Goal: Task Accomplishment & Management: Manage account settings

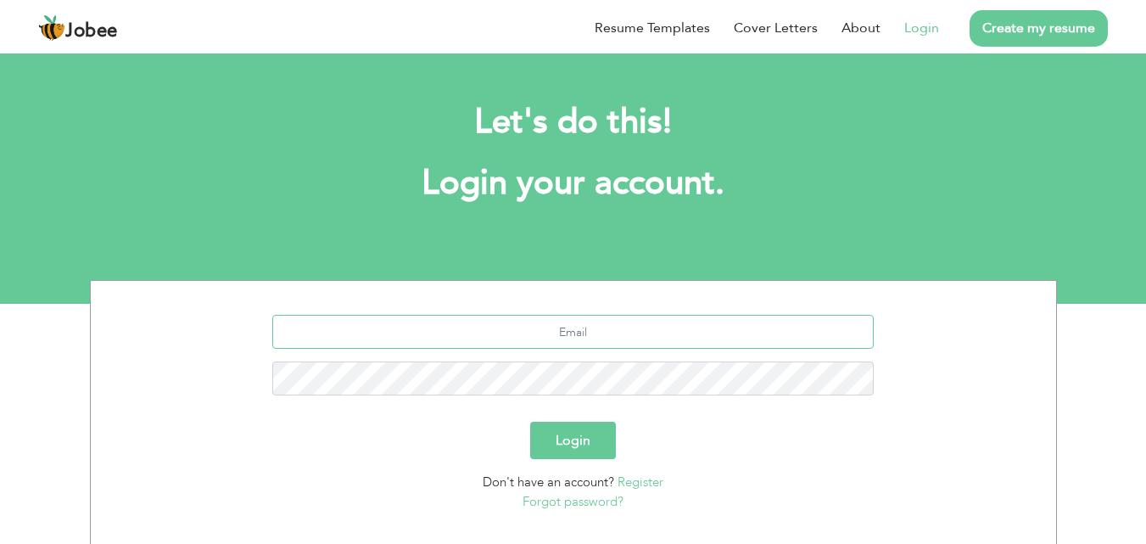
click at [653, 331] on input "text" at bounding box center [572, 332] width 601 height 34
click at [656, 325] on input "text" at bounding box center [572, 332] width 601 height 34
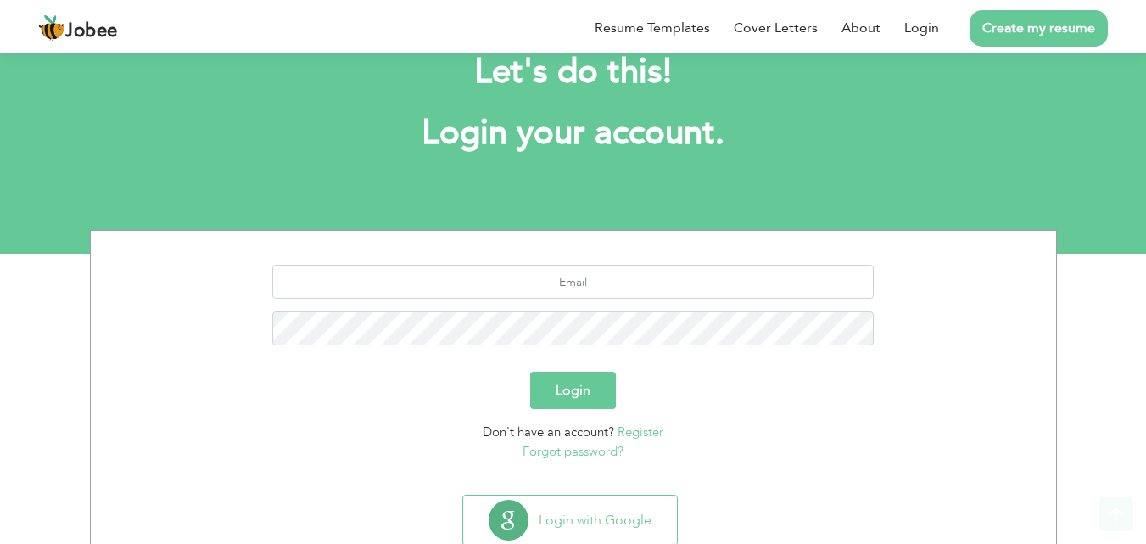
scroll to position [100, 0]
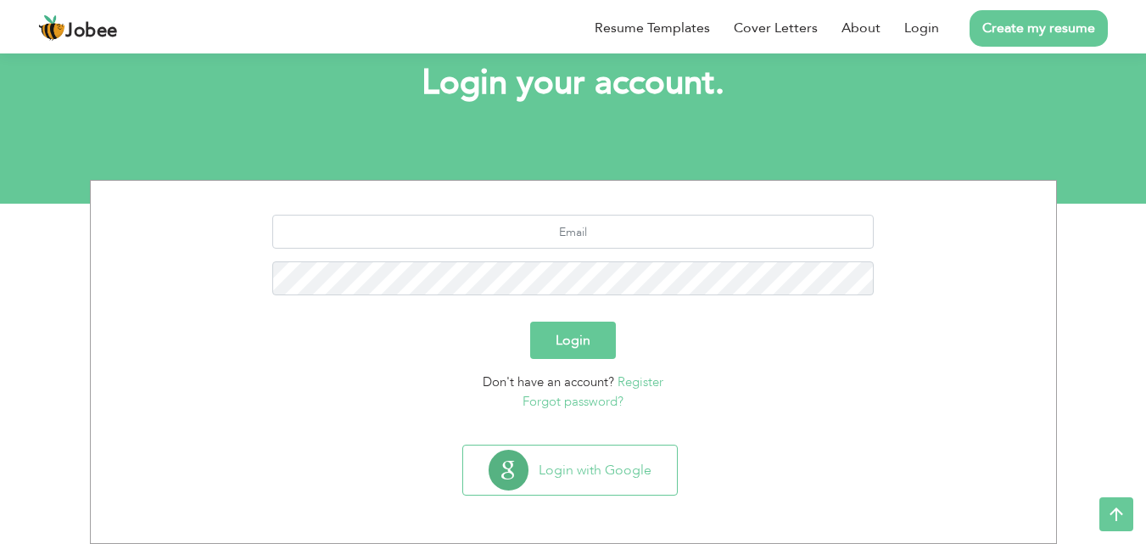
click at [944, 17] on li "Create my resume" at bounding box center [1023, 28] width 169 height 44
click at [939, 25] on li "Create my resume" at bounding box center [1023, 28] width 169 height 44
click at [933, 26] on link "Login" at bounding box center [921, 28] width 35 height 20
click at [616, 231] on input "text" at bounding box center [572, 232] width 601 height 34
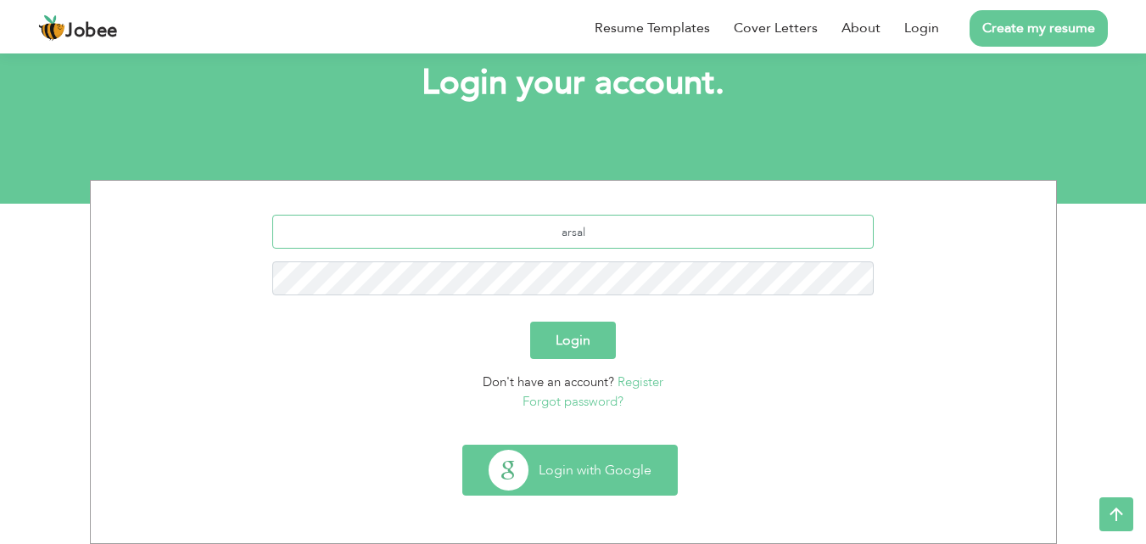
type input "arsal"
click at [599, 476] on button "Login with Google" at bounding box center [570, 469] width 214 height 49
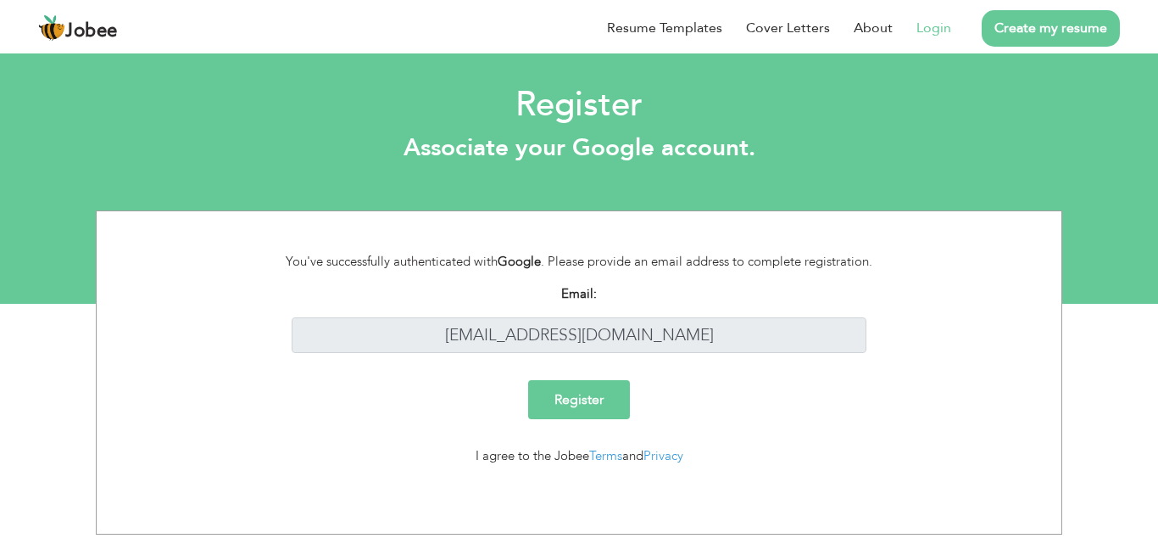
click at [925, 29] on link "Login" at bounding box center [934, 28] width 35 height 20
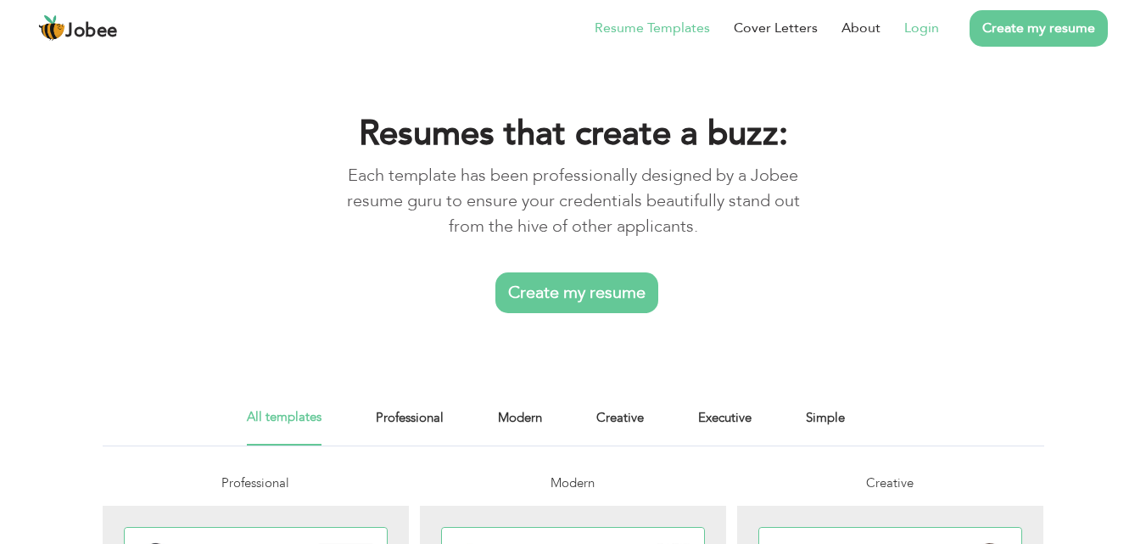
click at [927, 33] on link "Login" at bounding box center [921, 28] width 35 height 20
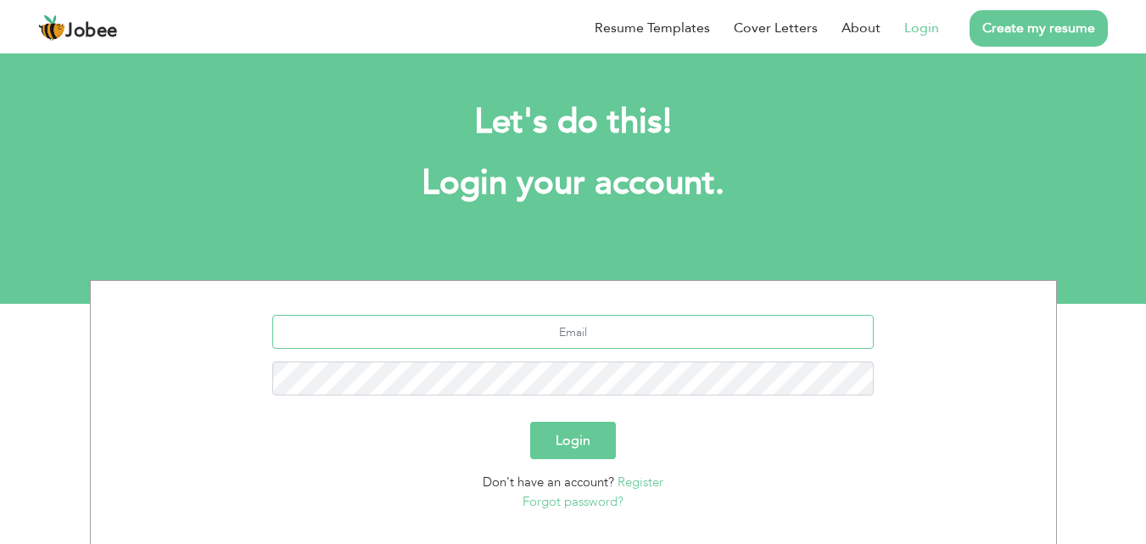
click at [597, 341] on input "text" at bounding box center [572, 332] width 601 height 34
click at [626, 325] on input "text" at bounding box center [572, 332] width 601 height 34
type input "[EMAIL_ADDRESS][DOMAIN_NAME]"
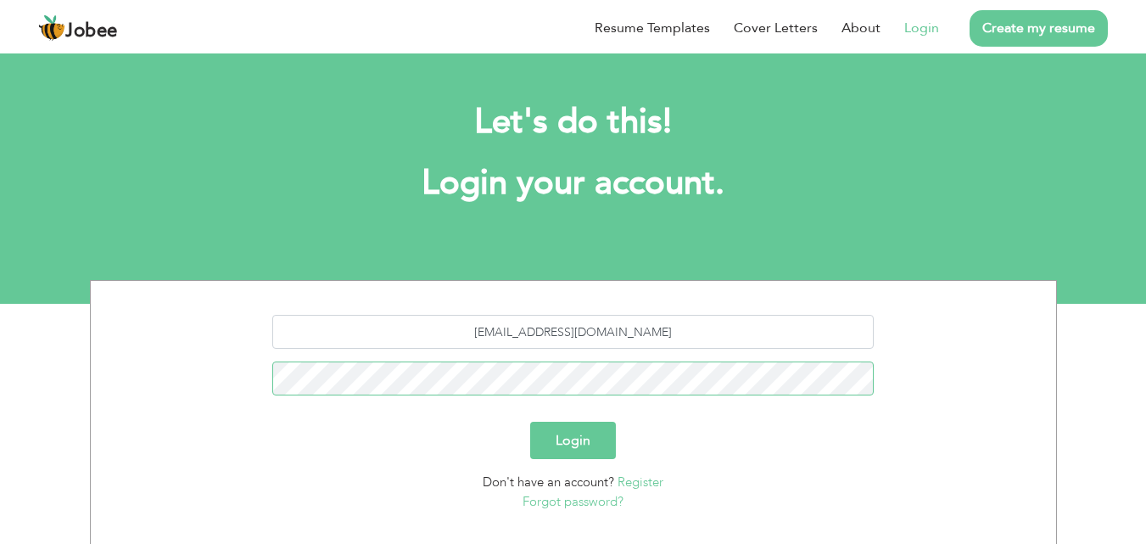
click at [530, 421] on button "Login" at bounding box center [573, 439] width 86 height 37
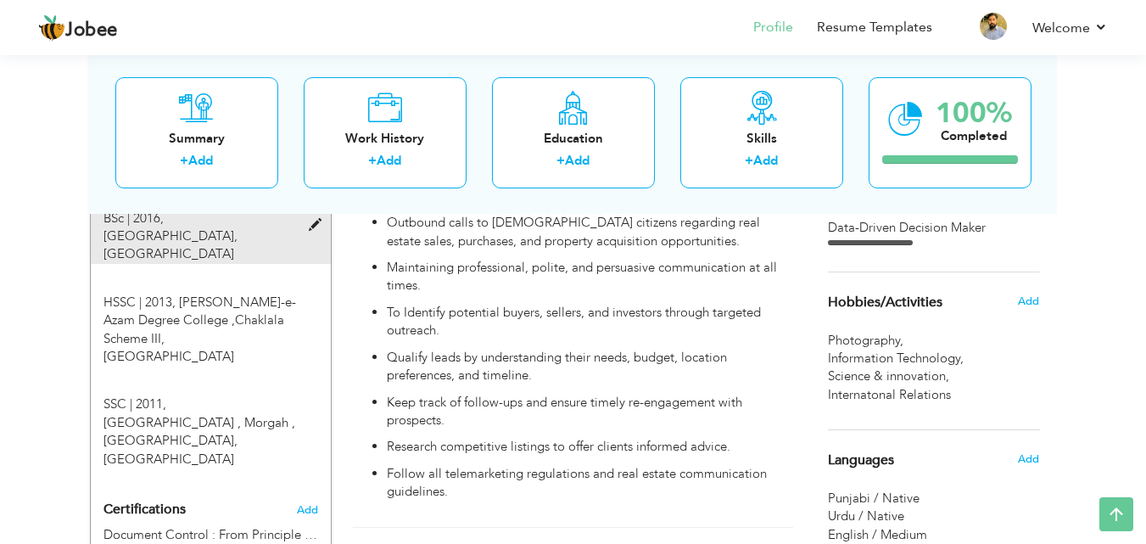
scroll to position [1357, 0]
